Goal: Ask a question

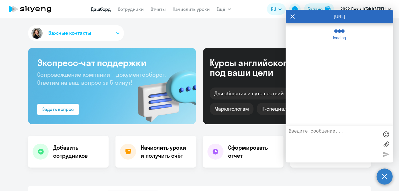
select select "30"
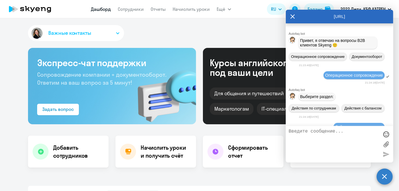
click at [323, 147] on textarea at bounding box center [333, 144] width 90 height 31
click at [385, 179] on circle at bounding box center [384, 177] width 16 height 16
click at [385, 178] on circle at bounding box center [384, 177] width 16 height 16
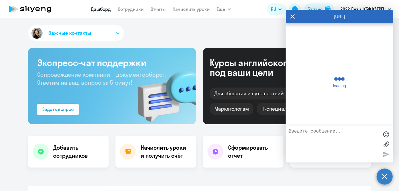
click at [382, 178] on circle at bounding box center [384, 177] width 16 height 16
click at [385, 178] on circle at bounding box center [384, 177] width 16 height 16
click at [384, 176] on circle at bounding box center [384, 177] width 16 height 16
click at [292, 17] on app-header "[PERSON_NAME] Отчеты Начислить уроки Ещё Дашборд Сотрудники Отчеты Начислить ур…" at bounding box center [199, 9] width 399 height 18
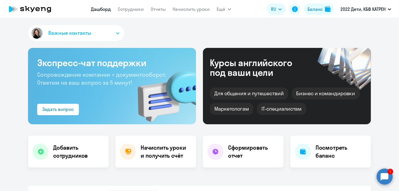
click at [386, 180] on circle at bounding box center [384, 177] width 16 height 16
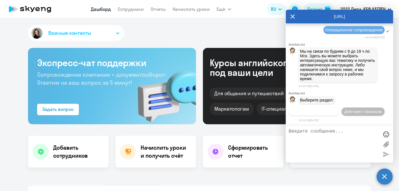
click at [319, 113] on span "Действия по сотрудникам" at bounding box center [314, 112] width 44 height 4
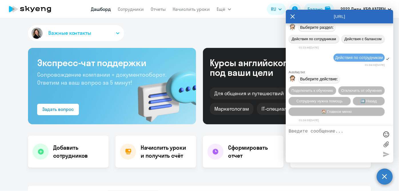
scroll to position [85910, 0]
click at [317, 103] on button "Сотруднику нужна помощь" at bounding box center [319, 101] width 62 height 8
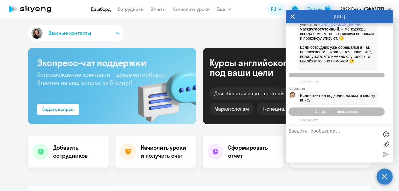
scroll to position [86108, 0]
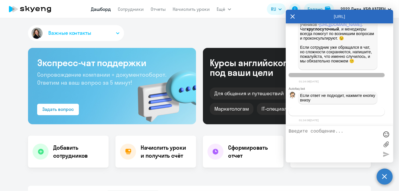
click at [310, 113] on button "Связаться с менеджером" at bounding box center [336, 112] width 96 height 8
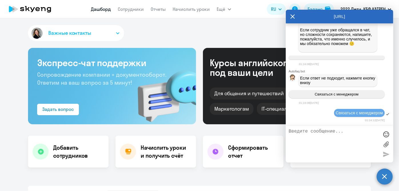
scroll to position [86125, 0]
click at [298, 135] on textarea at bounding box center [333, 144] width 90 height 31
paste textarea "15130489 [PERSON_NAME]"
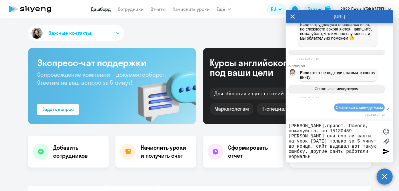
type textarea "[PERSON_NAME],привет. Помоги, пожалуйста, по 15130489 [PERSON_NAME] они смогли …"
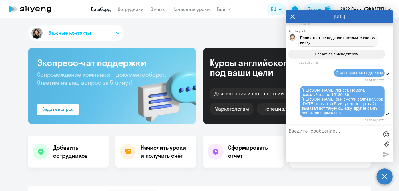
scroll to position [86166, 0]
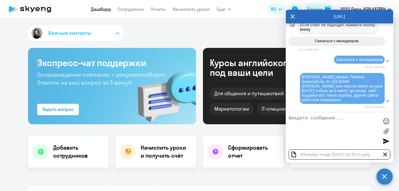
click at [384, 142] on div at bounding box center [385, 141] width 9 height 9
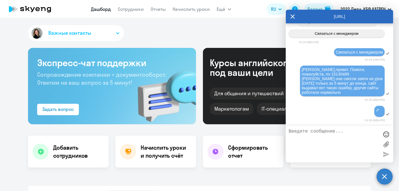
scroll to position [86186, 0]
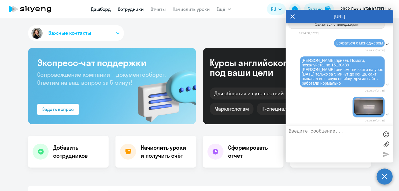
click at [131, 9] on link "Сотрудники" at bounding box center [131, 9] width 26 height 6
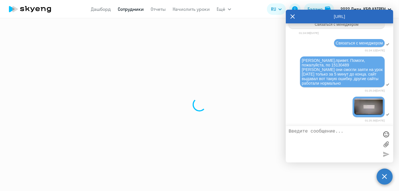
select select "30"
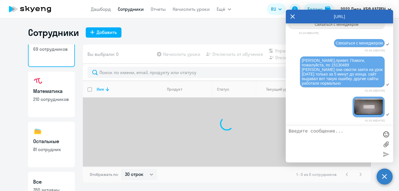
scroll to position [49, 0]
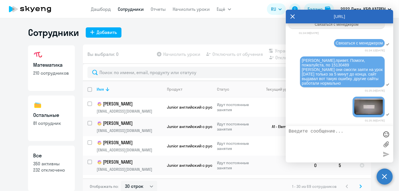
click at [49, 159] on h3 "Все" at bounding box center [51, 155] width 37 height 7
select select "30"
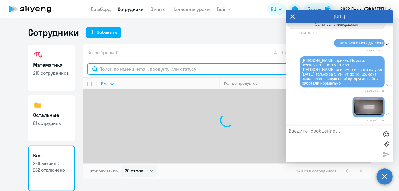
click at [133, 70] on input "text" at bounding box center [226, 68] width 279 height 11
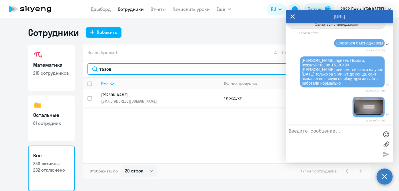
type input "тазов"
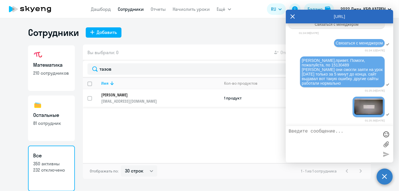
click at [138, 95] on p "[PERSON_NAME]" at bounding box center [156, 95] width 110 height 5
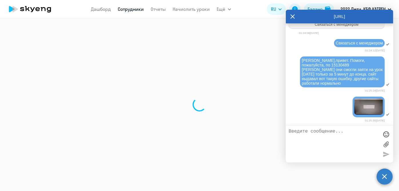
select select "others"
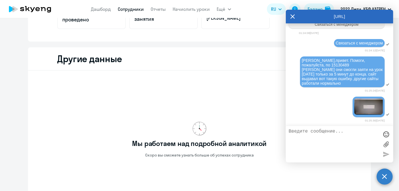
scroll to position [207, 0]
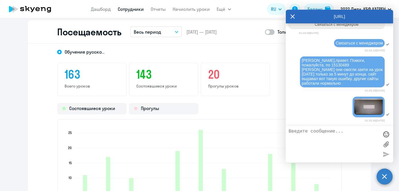
scroll to position [490, 0]
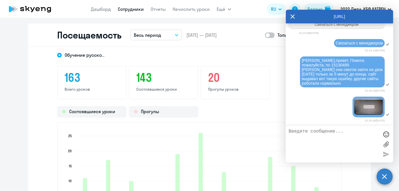
click at [172, 38] on button "Весь период" at bounding box center [155, 35] width 51 height 11
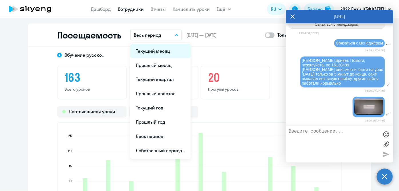
click at [155, 52] on li "Текущий месяц" at bounding box center [160, 51] width 60 height 14
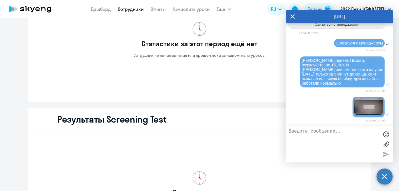
scroll to position [552, 0]
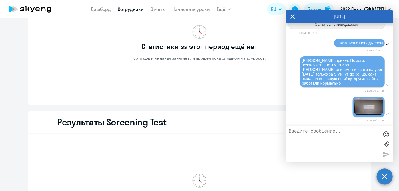
click at [309, 148] on textarea at bounding box center [333, 144] width 90 height 31
paste textarea "17483315 [PERSON_NAME]"
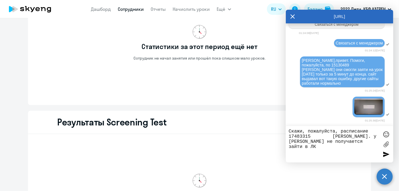
type textarea "Скажи, пожалуйста, расписание 17483315 [PERSON_NAME]. у [PERSON_NAME] не получа…"
click at [385, 156] on div at bounding box center [385, 154] width 9 height 9
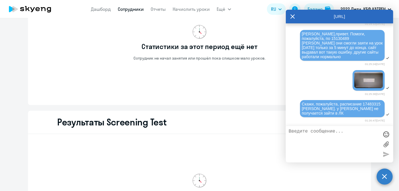
drag, startPoint x: 98, startPoint y: 7, endPoint x: 99, endPoint y: 15, distance: 7.8
click at [98, 8] on link "Дашборд" at bounding box center [101, 9] width 20 height 6
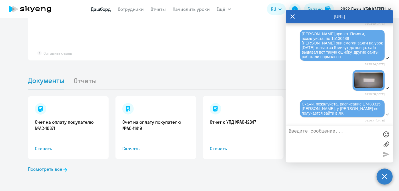
scroll to position [473, 0]
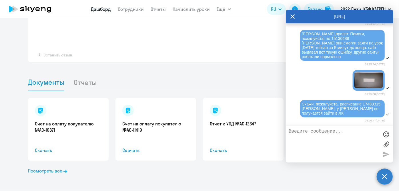
click at [291, 15] on icon at bounding box center [292, 16] width 4 height 4
click at [383, 176] on circle at bounding box center [384, 177] width 16 height 16
select select "30"
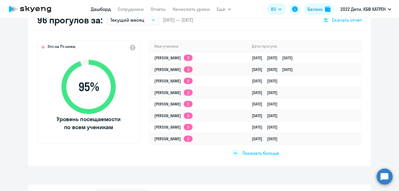
scroll to position [185, 0]
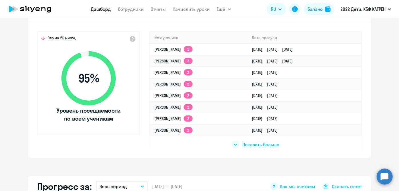
click at [257, 145] on span "Показать больше" at bounding box center [260, 145] width 37 height 6
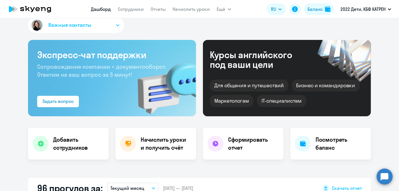
scroll to position [0, 0]
